Goal: Task Accomplishment & Management: Complete application form

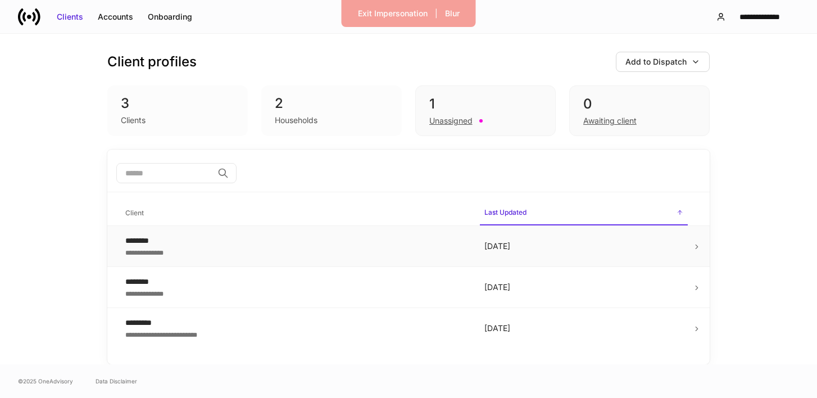
click at [165, 247] on div "**********" at bounding box center [295, 251] width 341 height 11
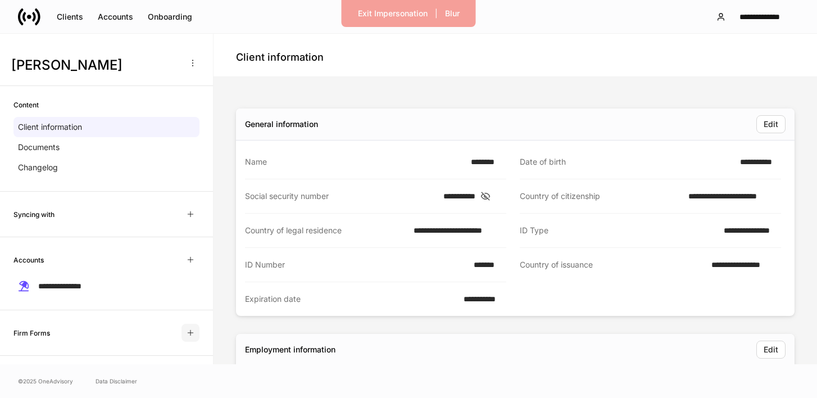
click at [187, 333] on icon "button" at bounding box center [190, 332] width 9 height 9
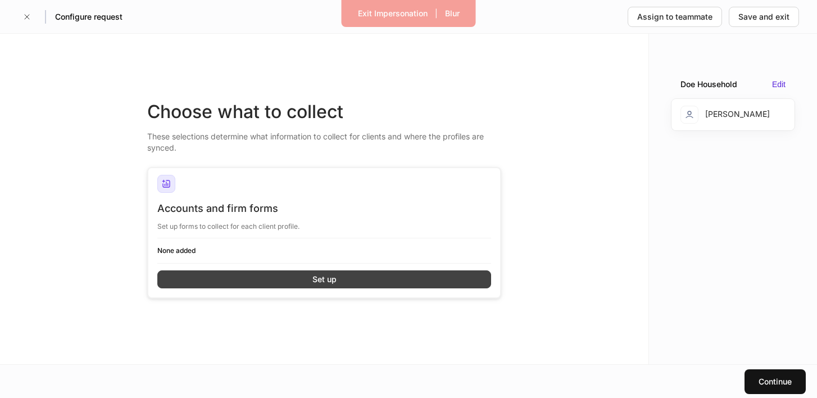
click at [296, 278] on button "Set up" at bounding box center [324, 279] width 334 height 18
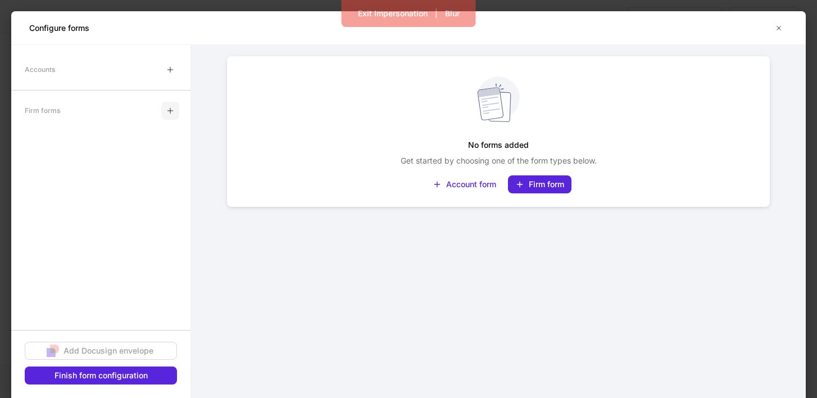
click at [173, 110] on icon "button" at bounding box center [170, 110] width 9 height 9
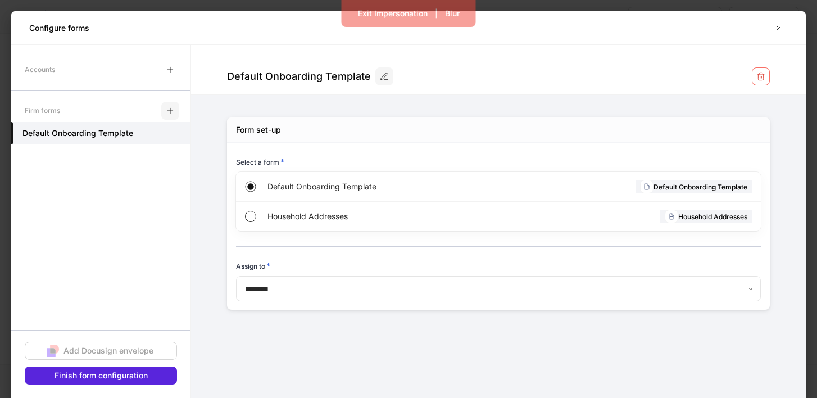
click at [167, 109] on icon "button" at bounding box center [170, 110] width 9 height 9
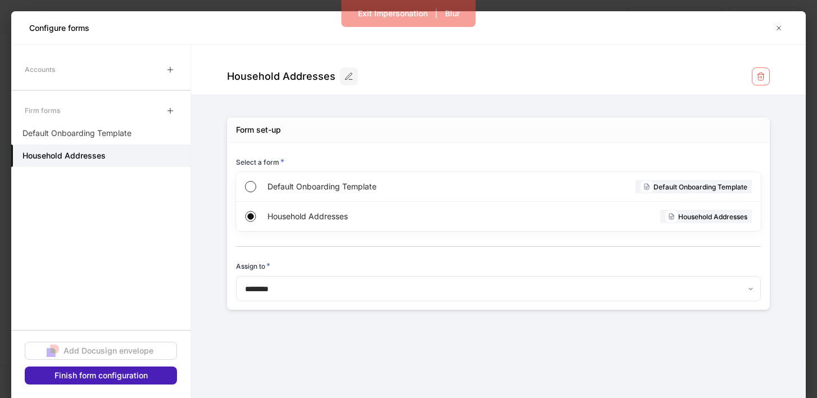
click at [128, 375] on div "Finish form configuration" at bounding box center [101, 375] width 93 height 11
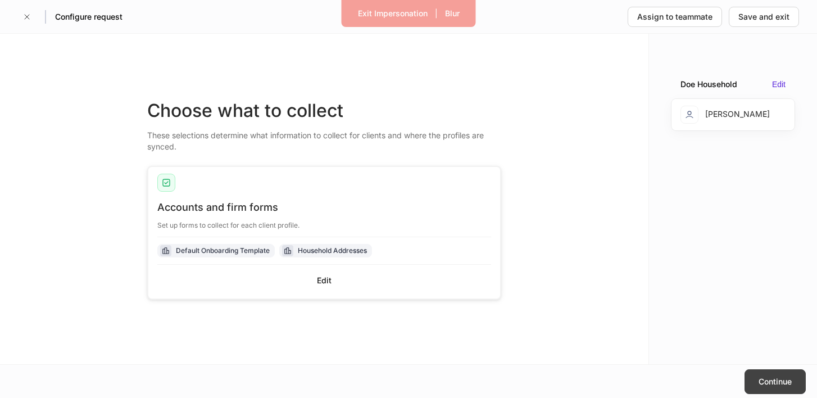
click at [770, 382] on div "Continue" at bounding box center [775, 381] width 33 height 11
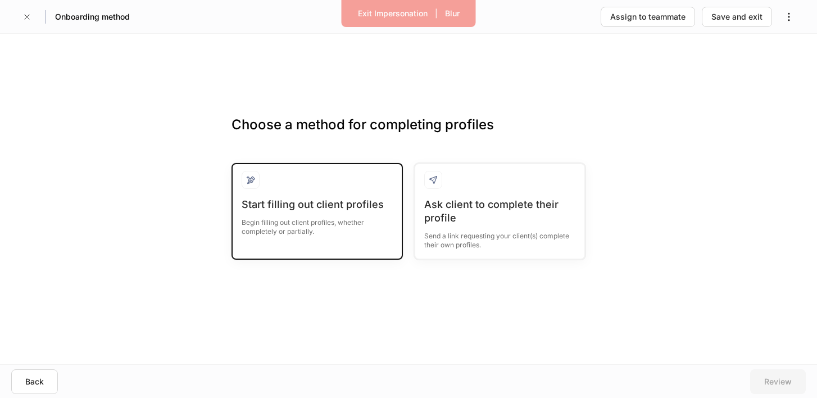
click at [364, 220] on div "Begin filling out client profiles, whether completely or partially." at bounding box center [317, 223] width 151 height 25
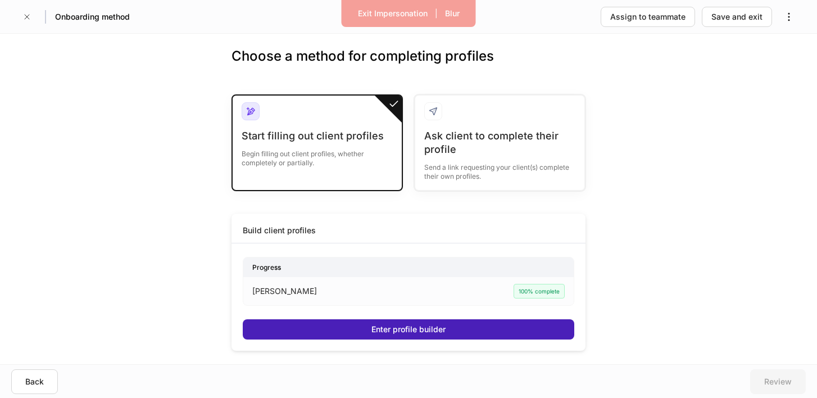
click at [375, 332] on div "Enter profile builder" at bounding box center [408, 329] width 74 height 11
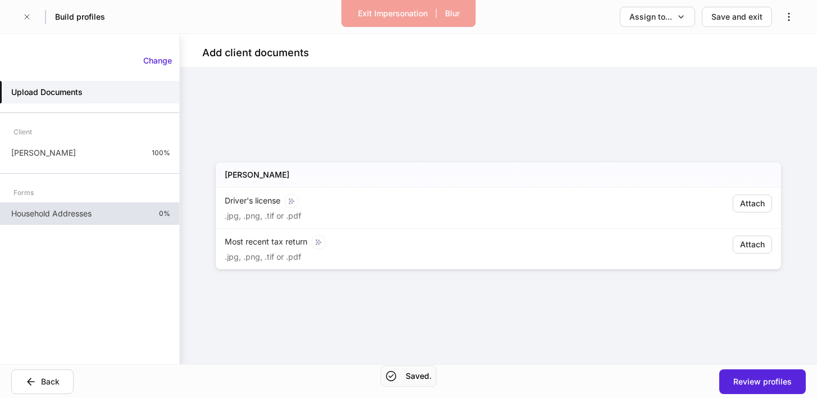
click at [125, 214] on div "Household Addresses 0%" at bounding box center [89, 213] width 179 height 22
